Goal: Task Accomplishment & Management: Use online tool/utility

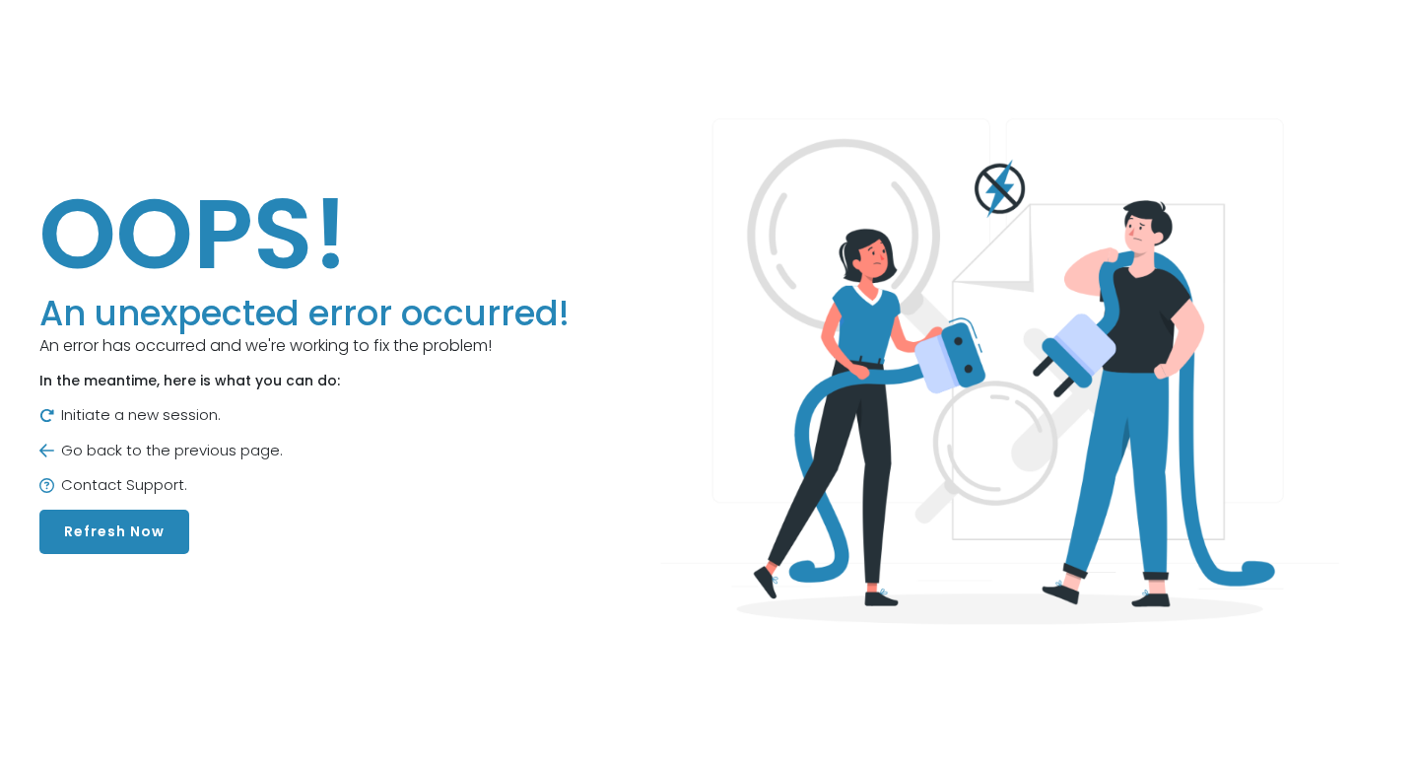
click at [90, 523] on button "Refresh Now" at bounding box center [114, 531] width 150 height 44
